Goal: Transaction & Acquisition: Purchase product/service

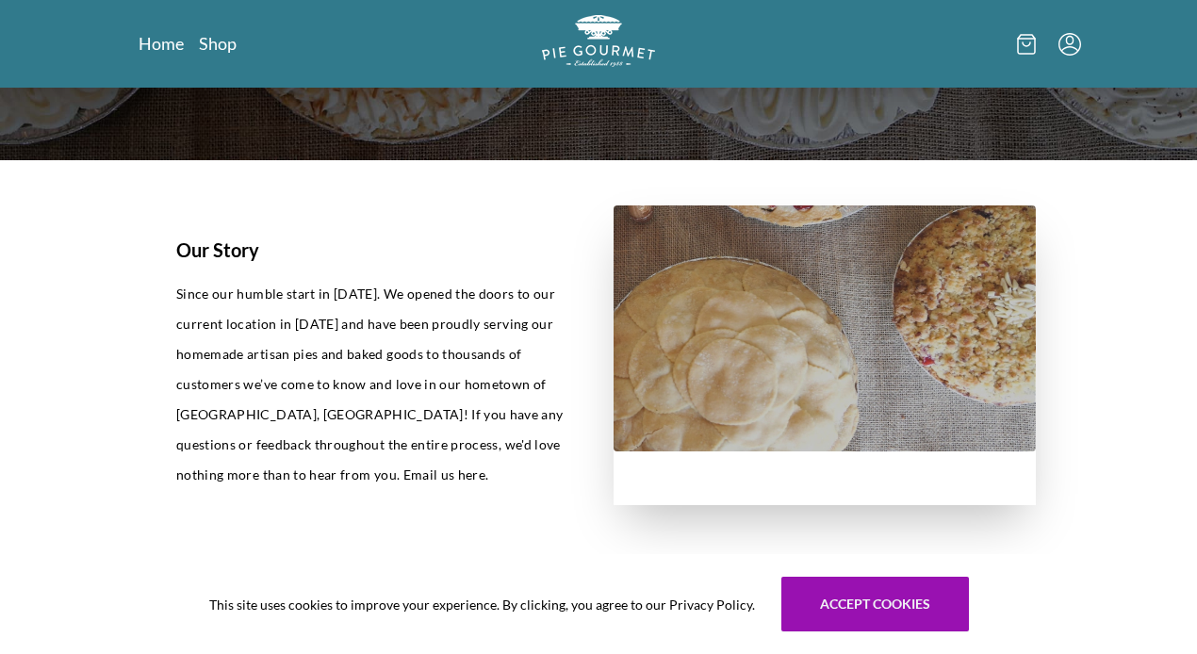
scroll to position [289, 0]
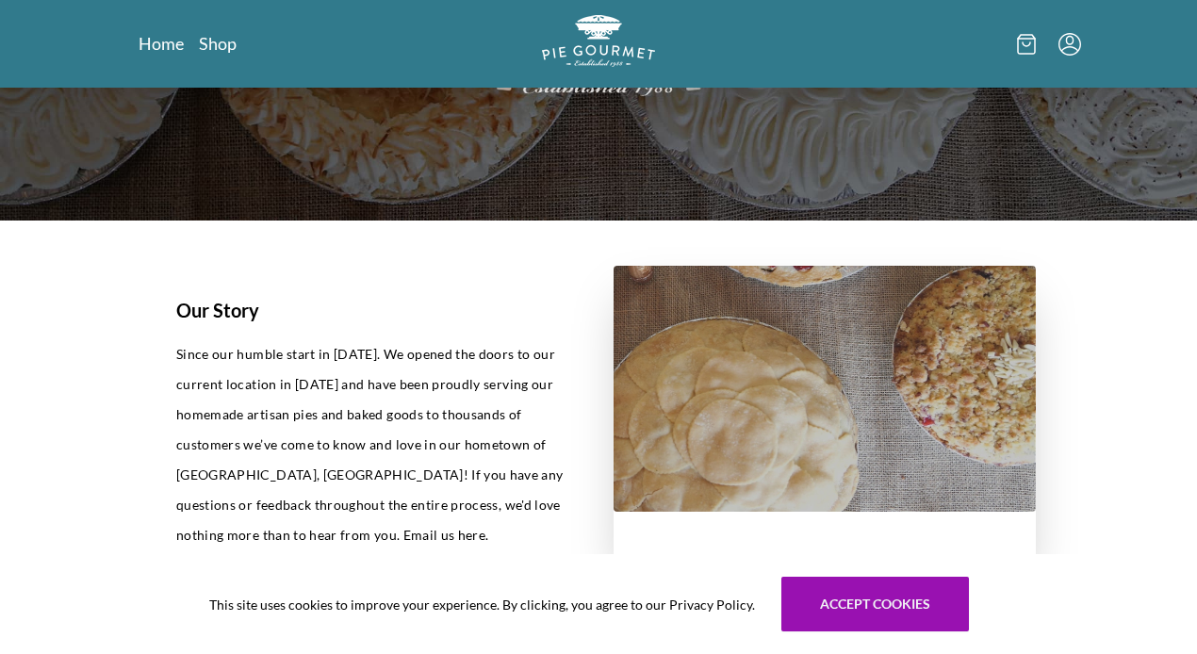
click at [238, 45] on nav "Home Shop" at bounding box center [288, 44] width 299 height 24
click at [220, 48] on link "Shop" at bounding box center [218, 43] width 38 height 23
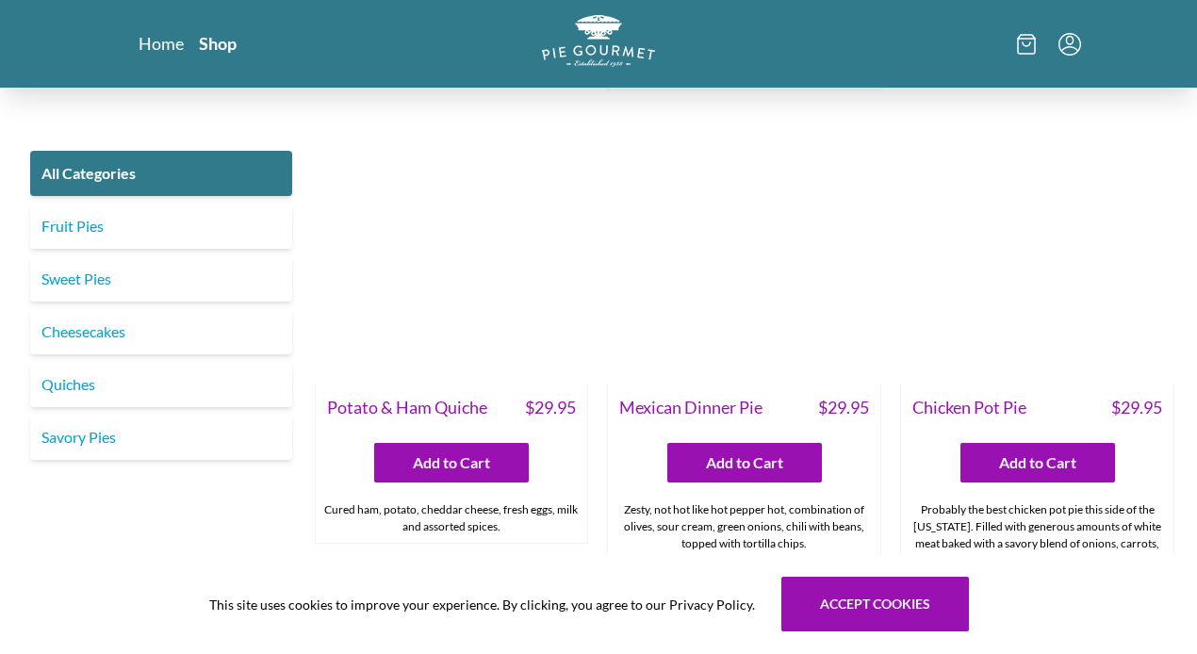
scroll to position [2474, 0]
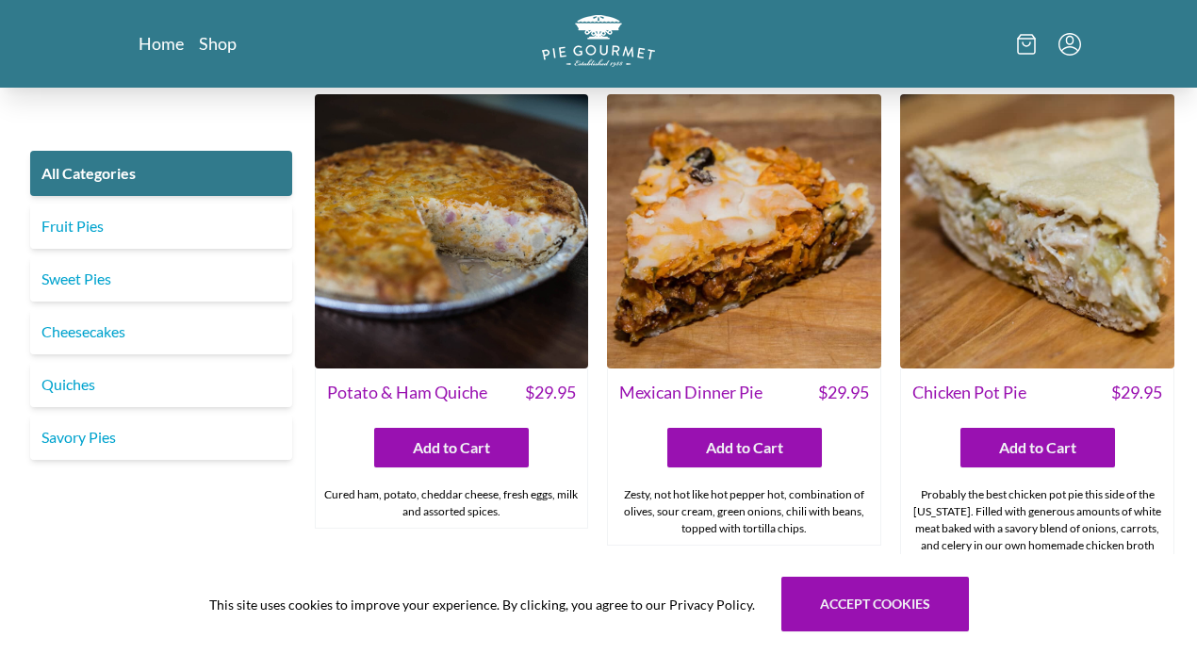
click at [1071, 43] on icon "Menu" at bounding box center [1070, 39] width 8 height 9
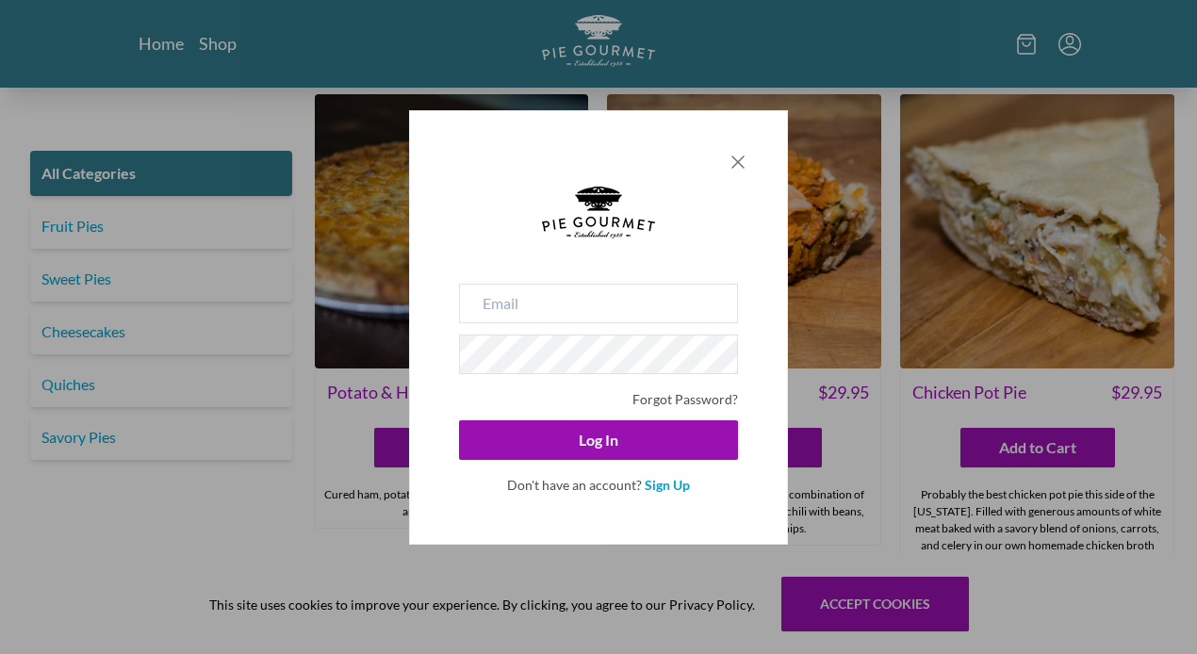
click at [741, 161] on icon "Close panel" at bounding box center [738, 162] width 23 height 23
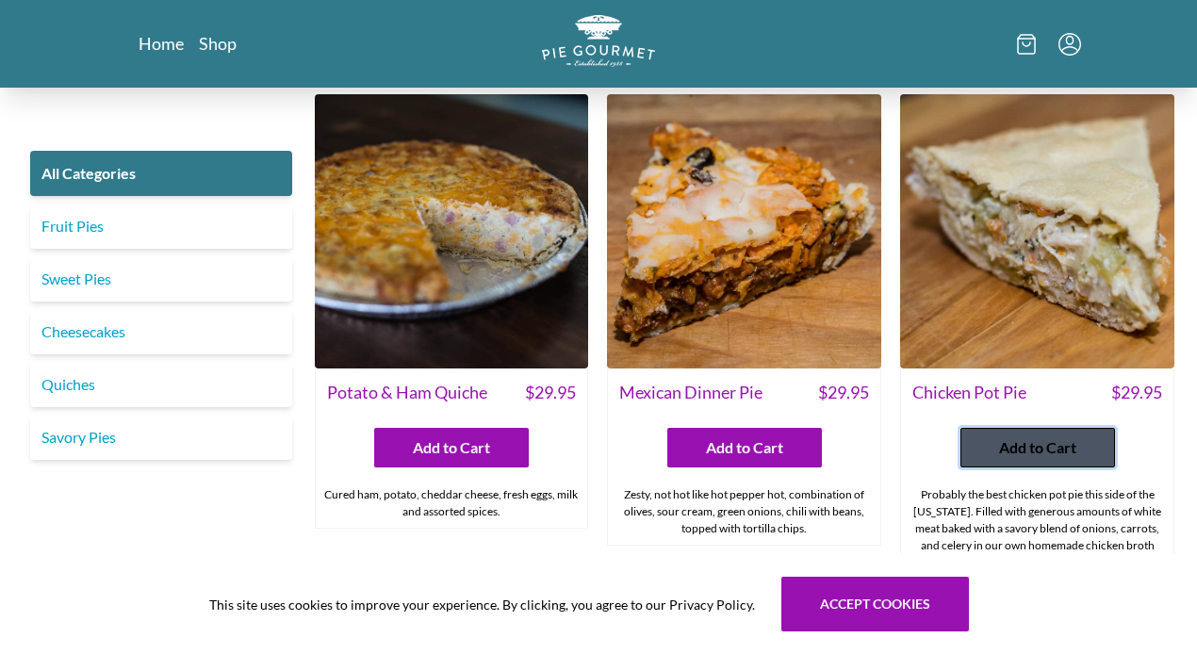
click at [1056, 436] on span "Add to Cart" at bounding box center [1037, 447] width 77 height 23
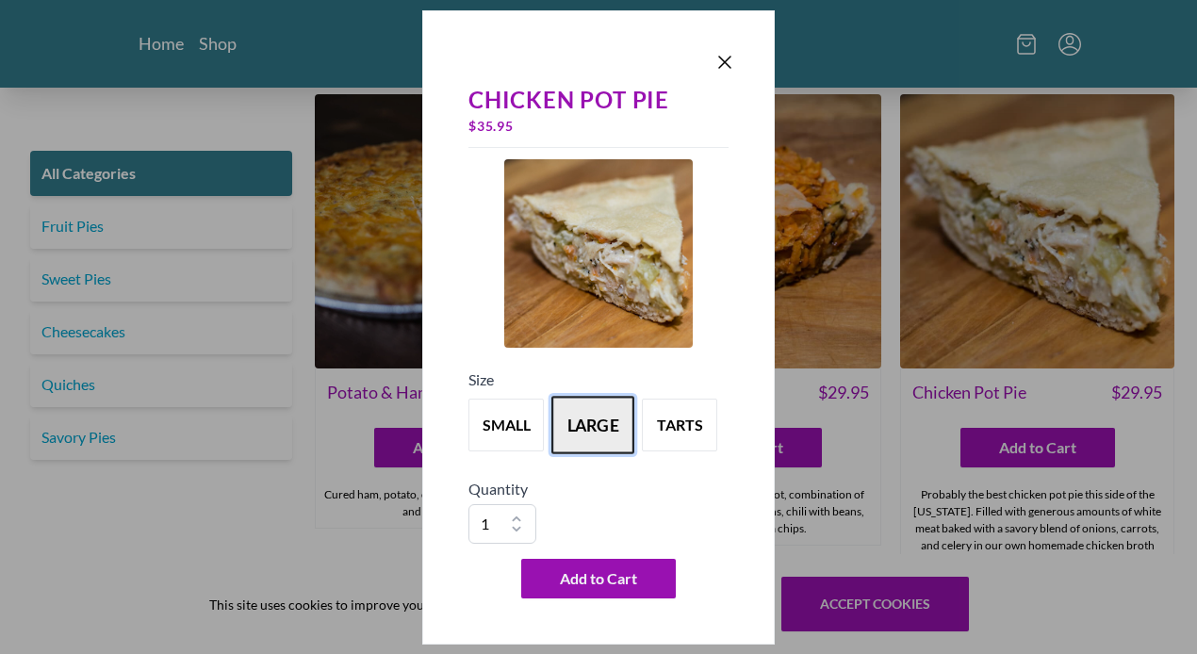
click at [604, 419] on button "large" at bounding box center [592, 425] width 83 height 58
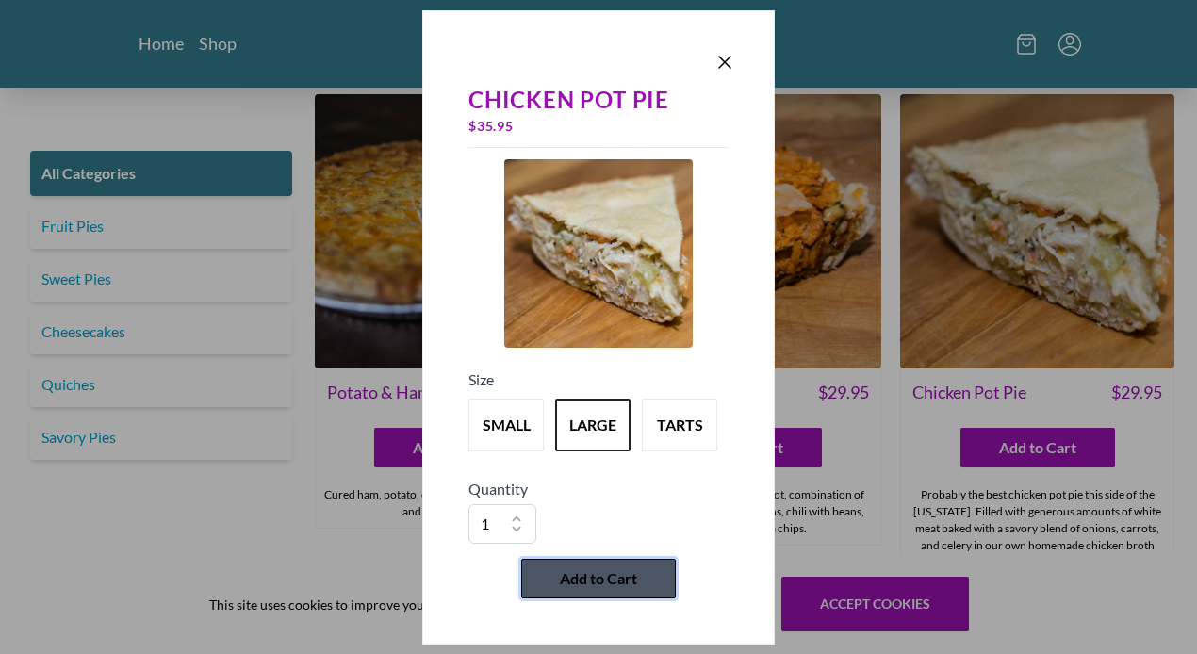
click at [588, 565] on button "Add to Cart" at bounding box center [598, 579] width 155 height 40
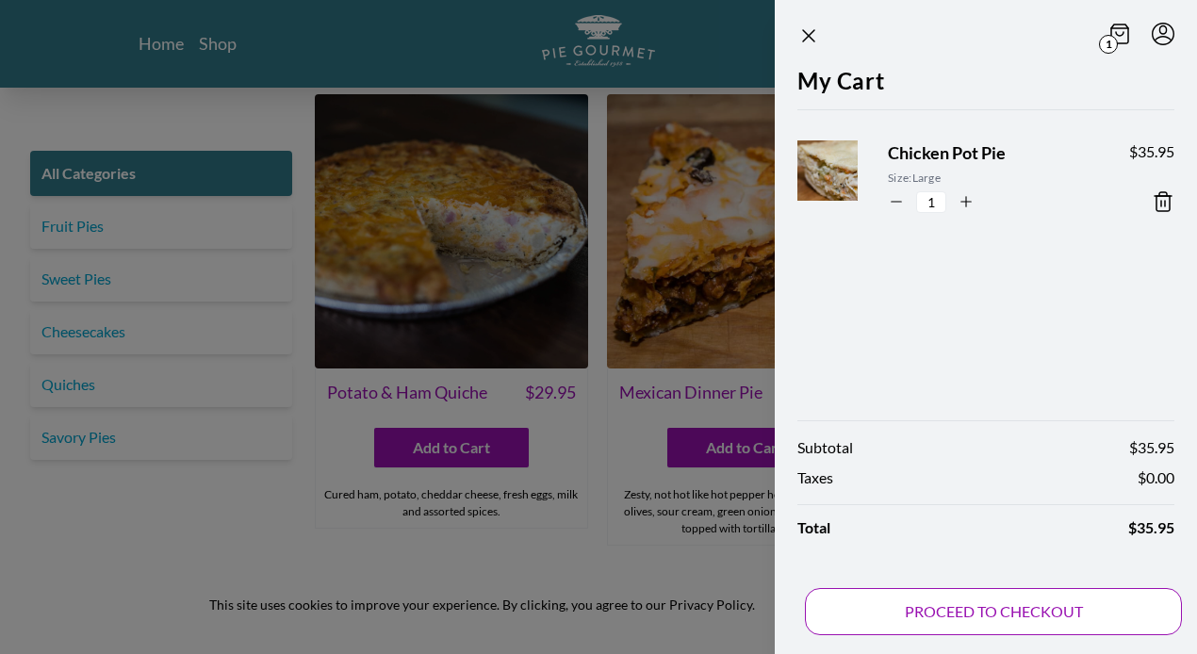
click at [951, 598] on button "PROCEED TO CHECKOUT" at bounding box center [993, 611] width 377 height 47
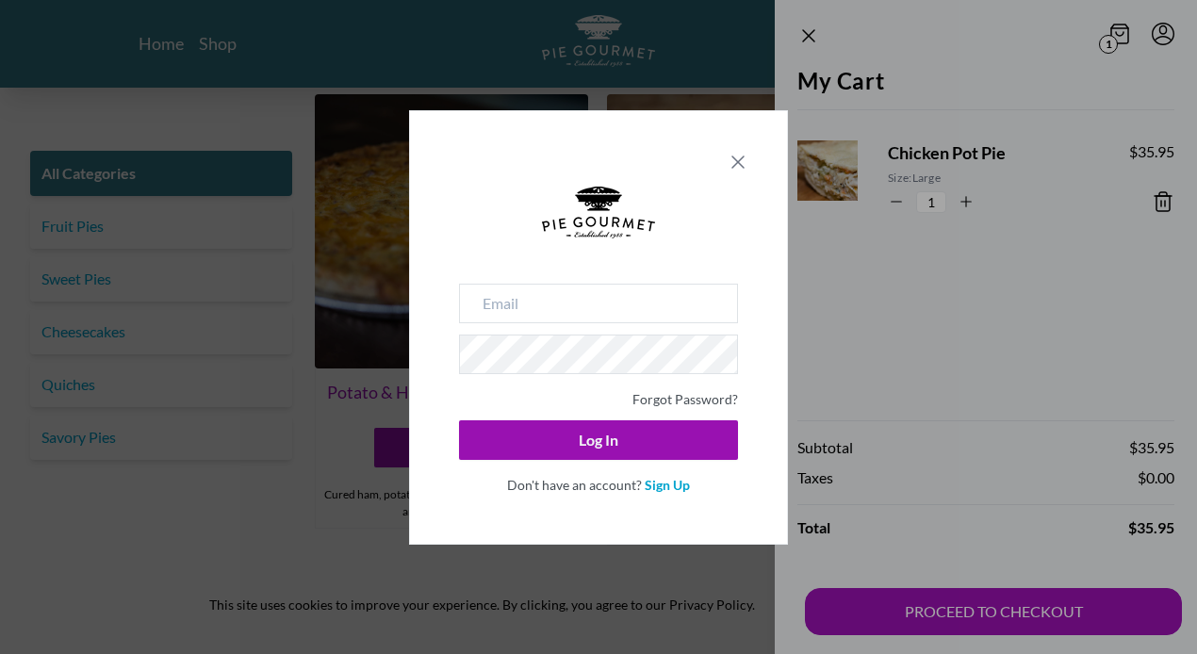
click at [733, 160] on icon "Close panel" at bounding box center [738, 162] width 23 height 23
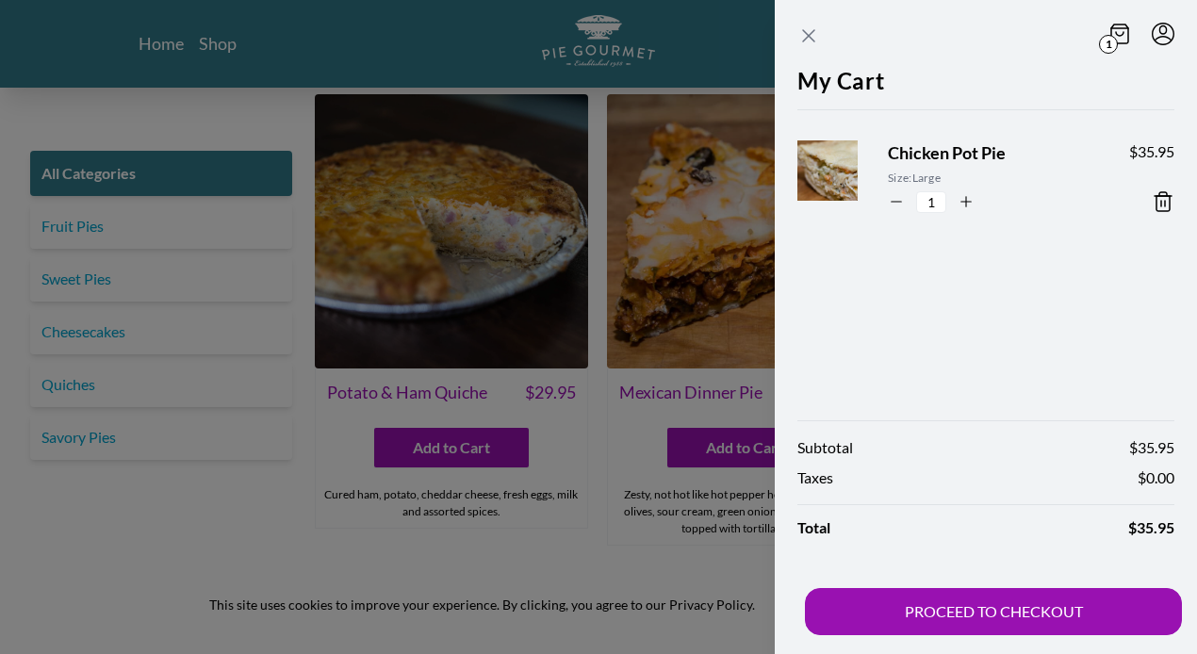
click at [812, 26] on icon "Close panel" at bounding box center [808, 36] width 23 height 23
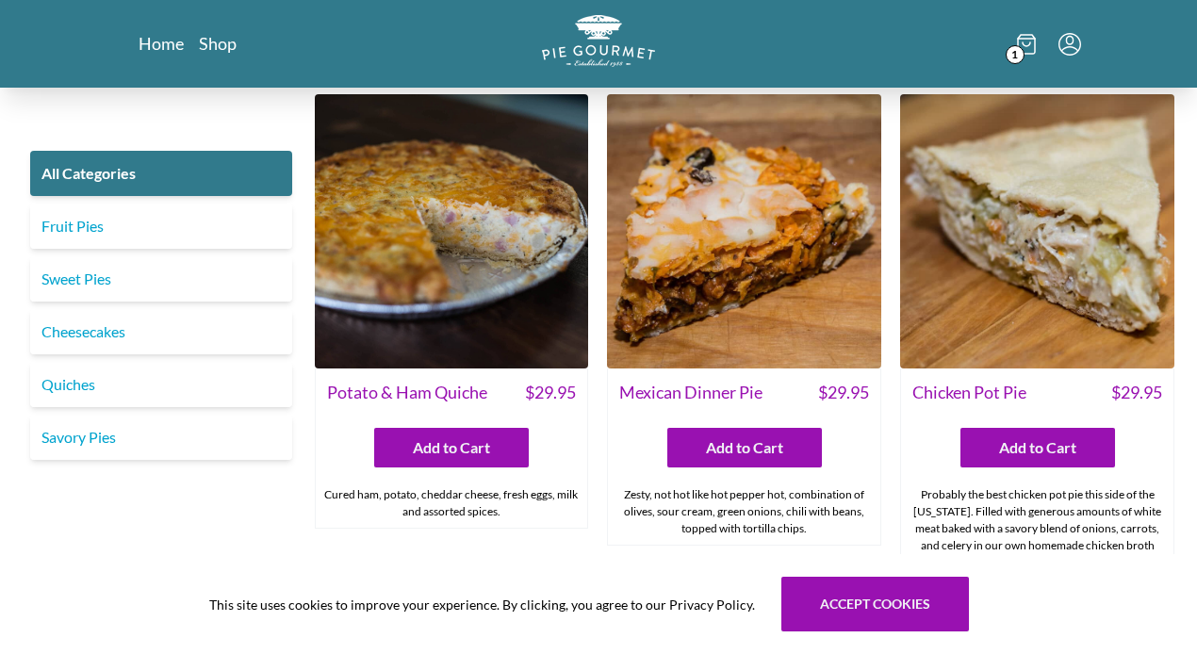
click at [159, 57] on div "Home Shop 1" at bounding box center [598, 44] width 965 height 88
click at [164, 45] on link "Home" at bounding box center [162, 43] width 46 height 23
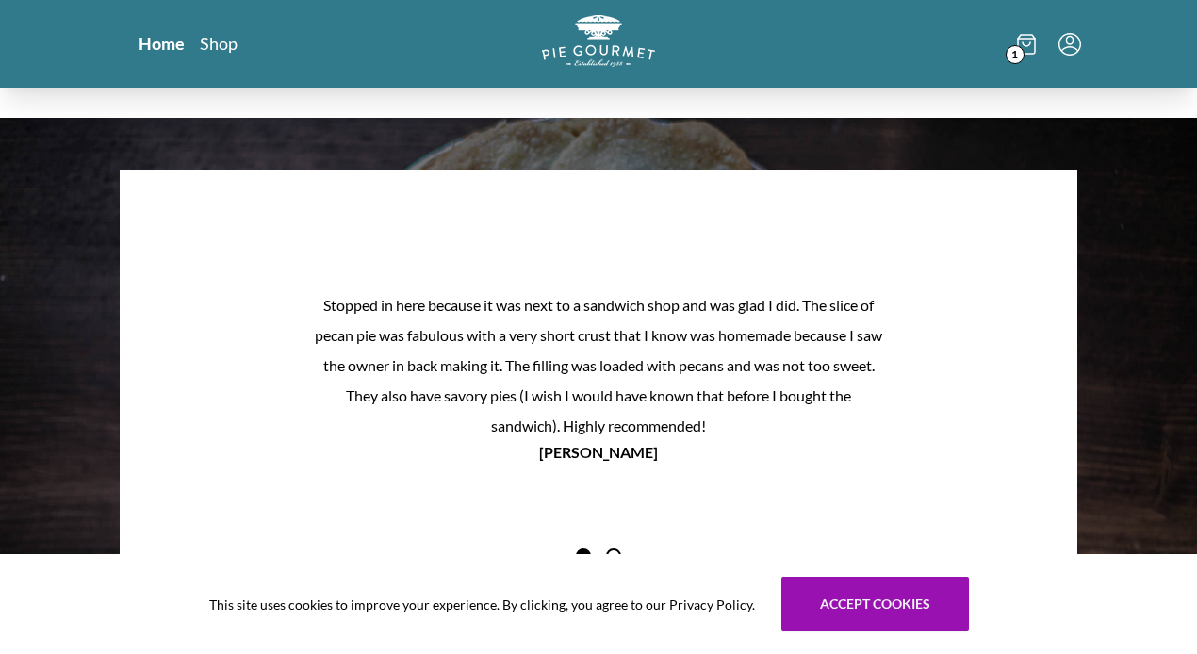
scroll to position [1512, 0]
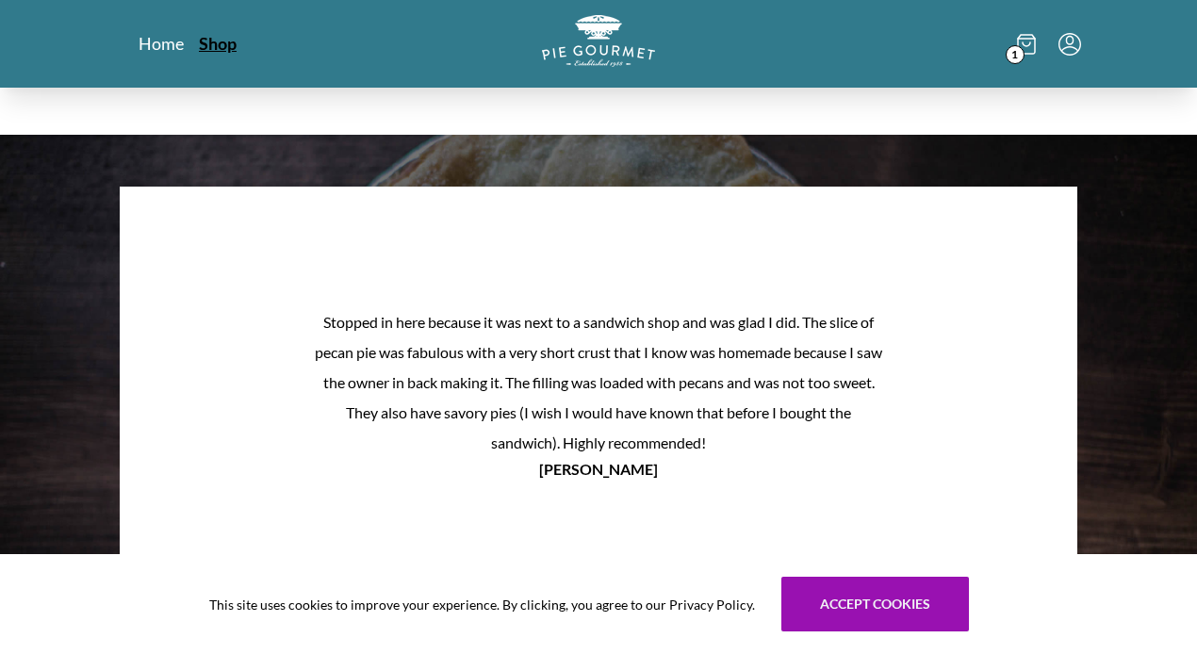
click at [231, 48] on link "Shop" at bounding box center [218, 43] width 38 height 23
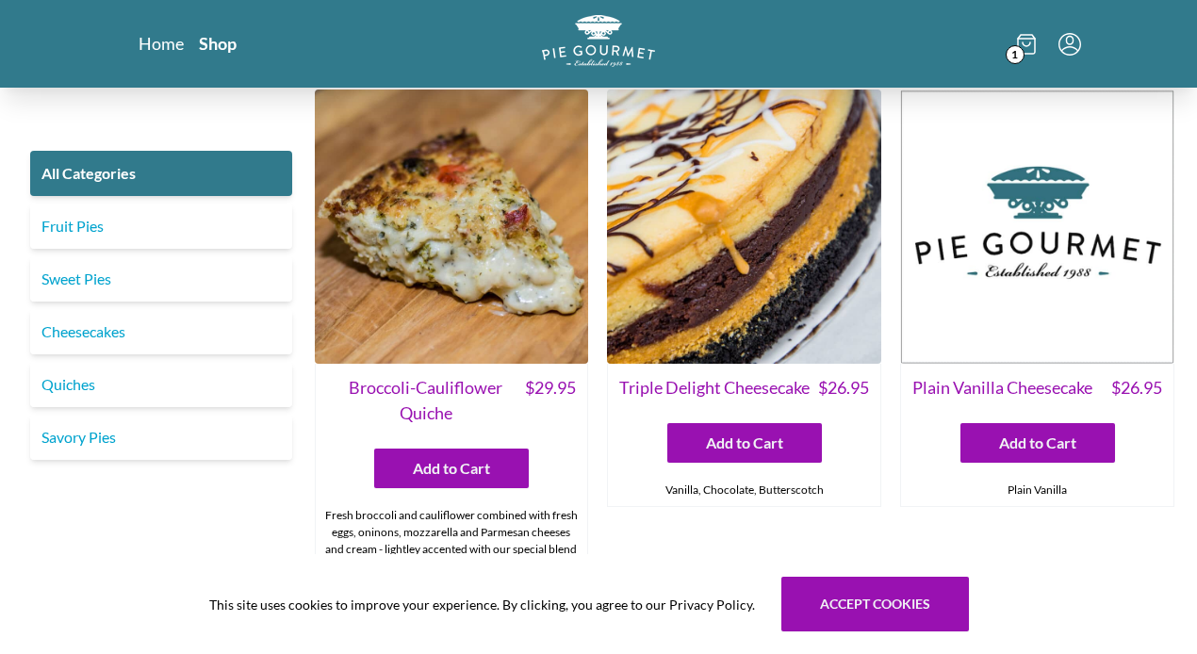
scroll to position [2987, 0]
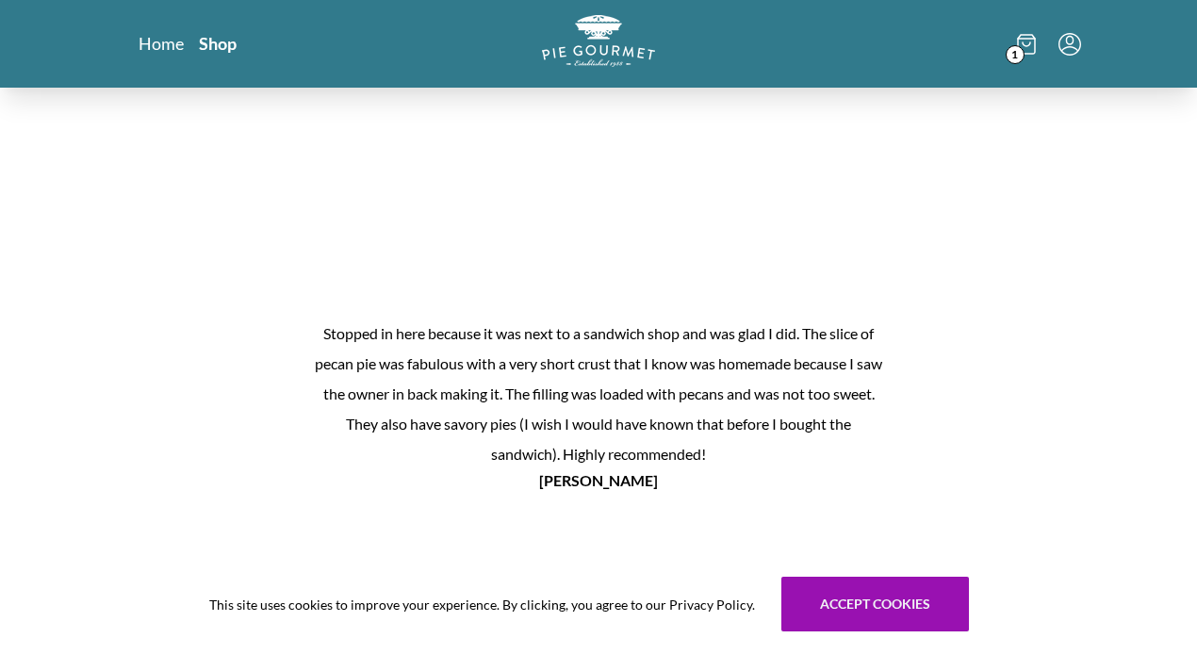
scroll to position [2281, 0]
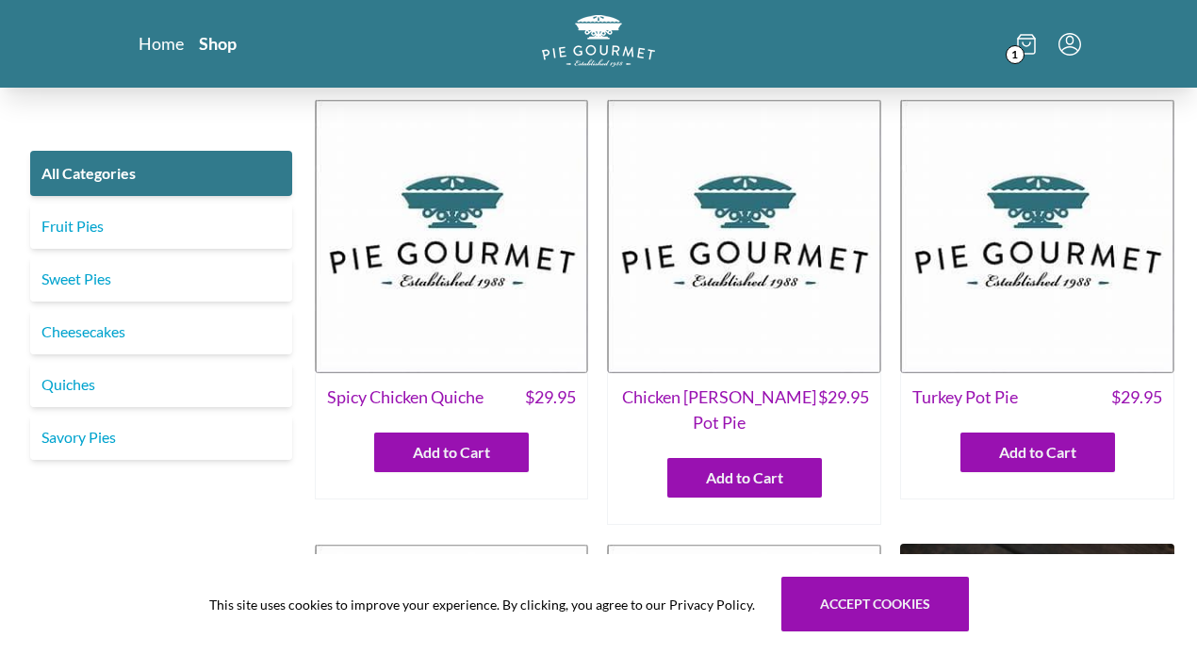
scroll to position [289, 0]
